Goal: Task Accomplishment & Management: Manage account settings

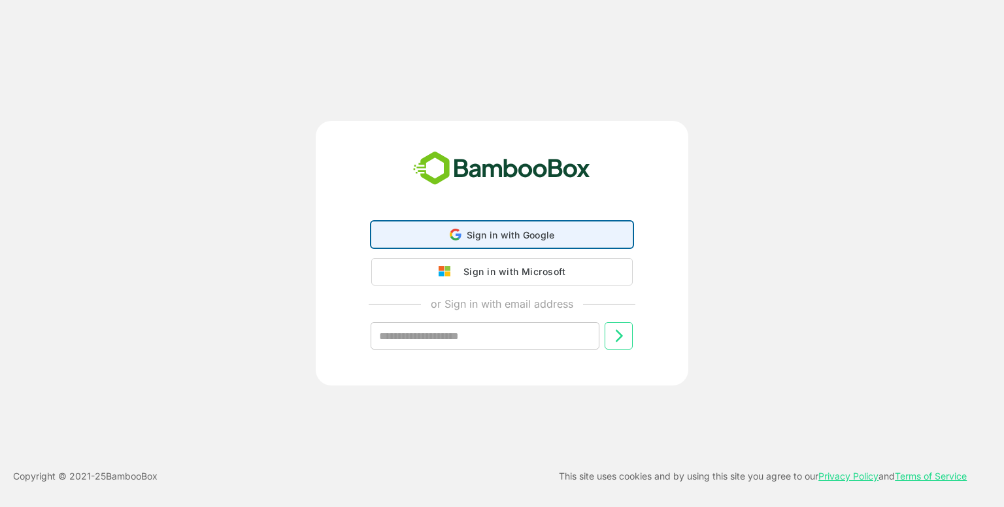
click at [439, 223] on div "Sign in with Google Sign in with Google. Opens in new tab" at bounding box center [502, 234] width 245 height 25
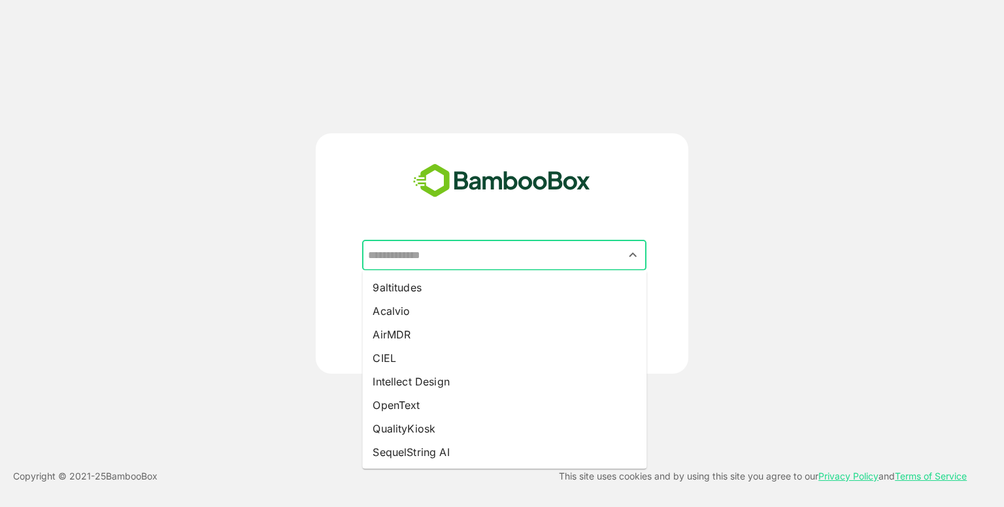
click at [460, 265] on input "text" at bounding box center [504, 255] width 279 height 25
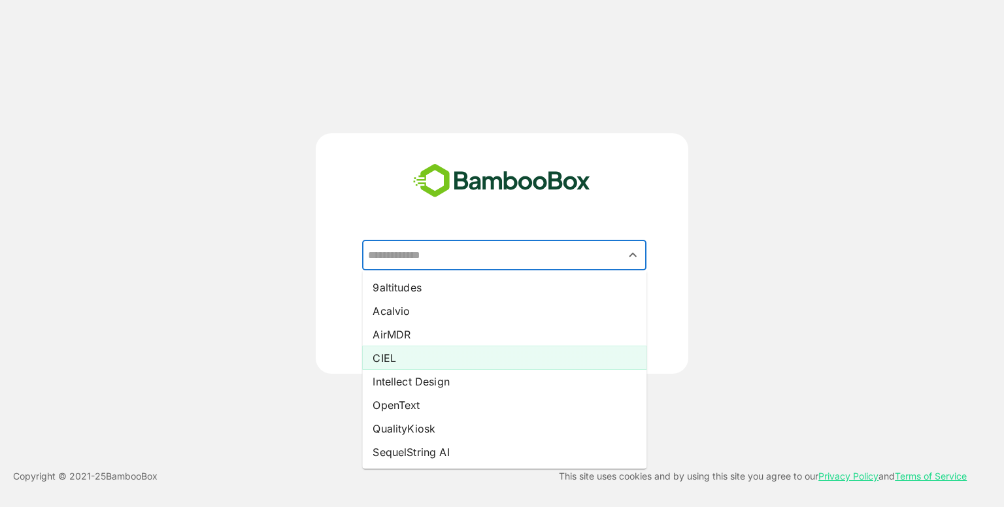
click at [412, 351] on li "CIEL" at bounding box center [504, 358] width 284 height 24
type input "****"
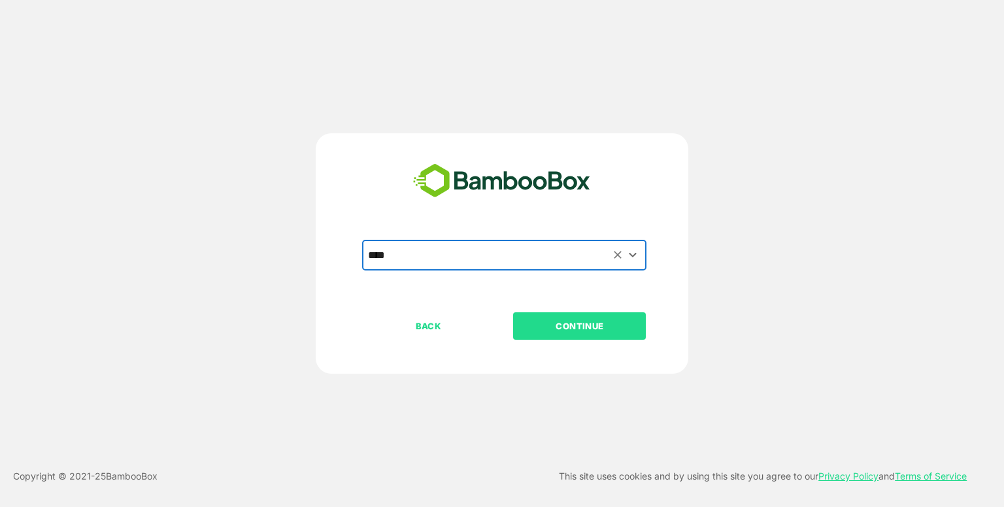
click at [535, 325] on p "CONTINUE" at bounding box center [579, 326] width 131 height 14
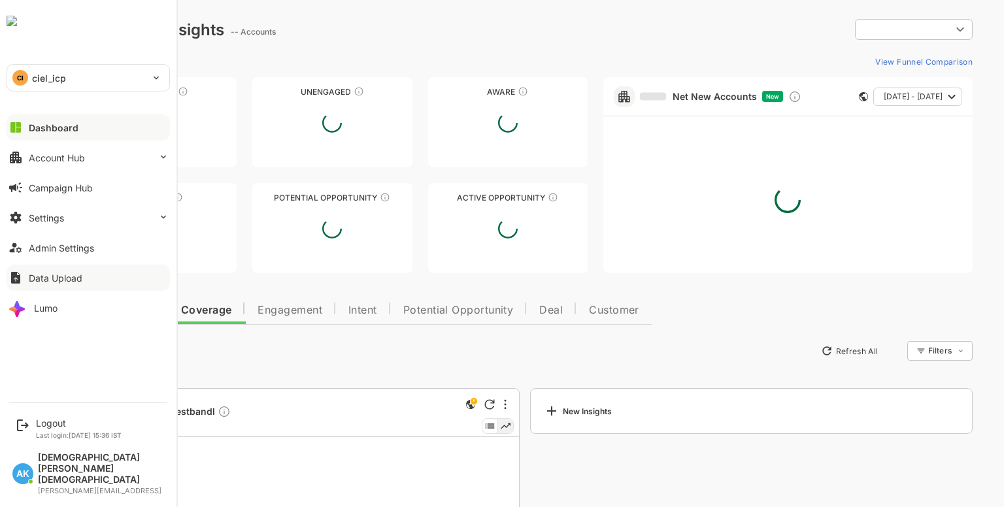
type input "**********"
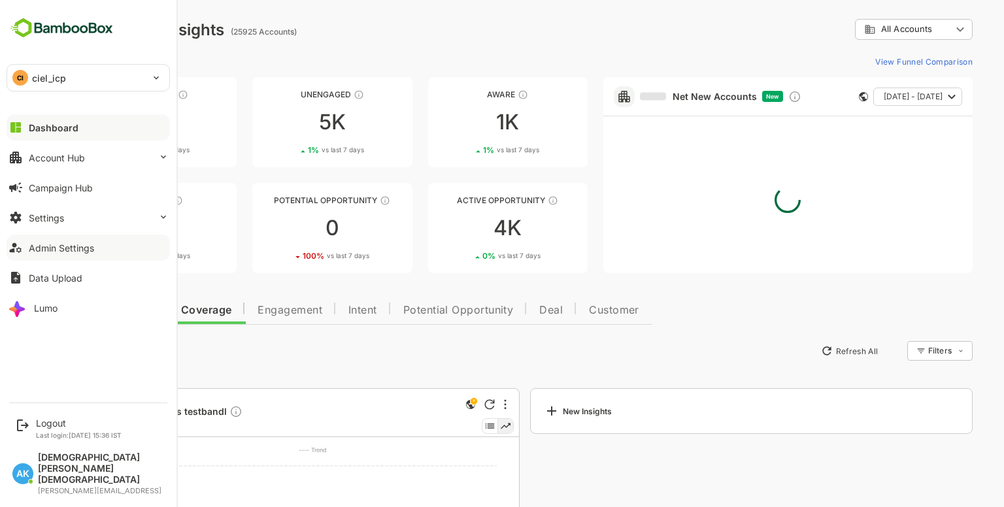
click at [78, 249] on div "Admin Settings" at bounding box center [61, 248] width 65 height 11
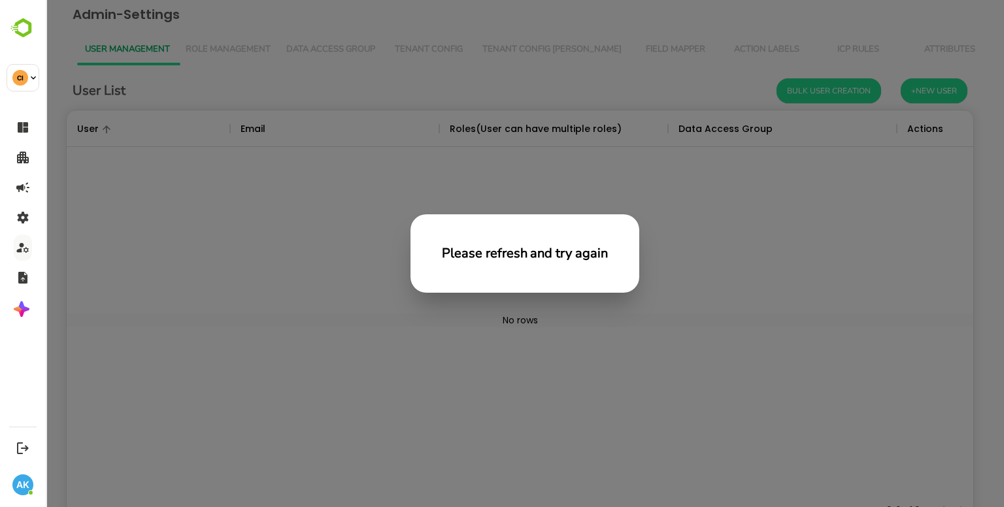
scroll to position [373, 897]
click at [427, 171] on div "Please refresh and try again" at bounding box center [525, 253] width 958 height 507
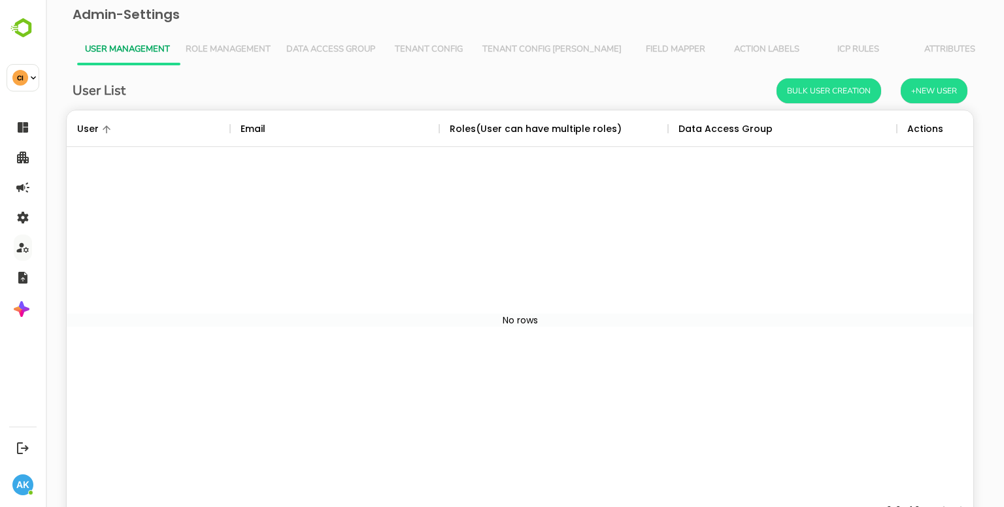
scroll to position [10, 10]
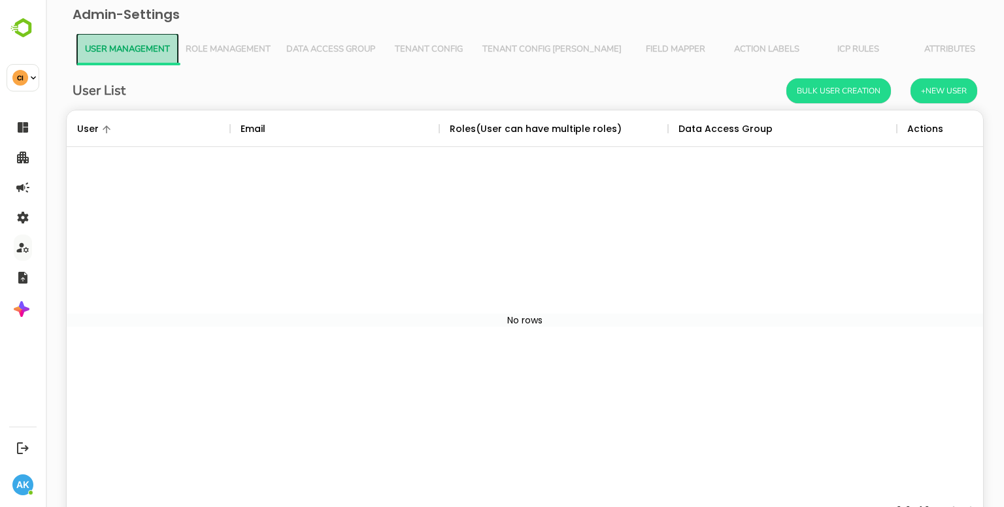
click at [155, 47] on span "User Management" at bounding box center [127, 49] width 85 height 10
